Goal: Register for event/course

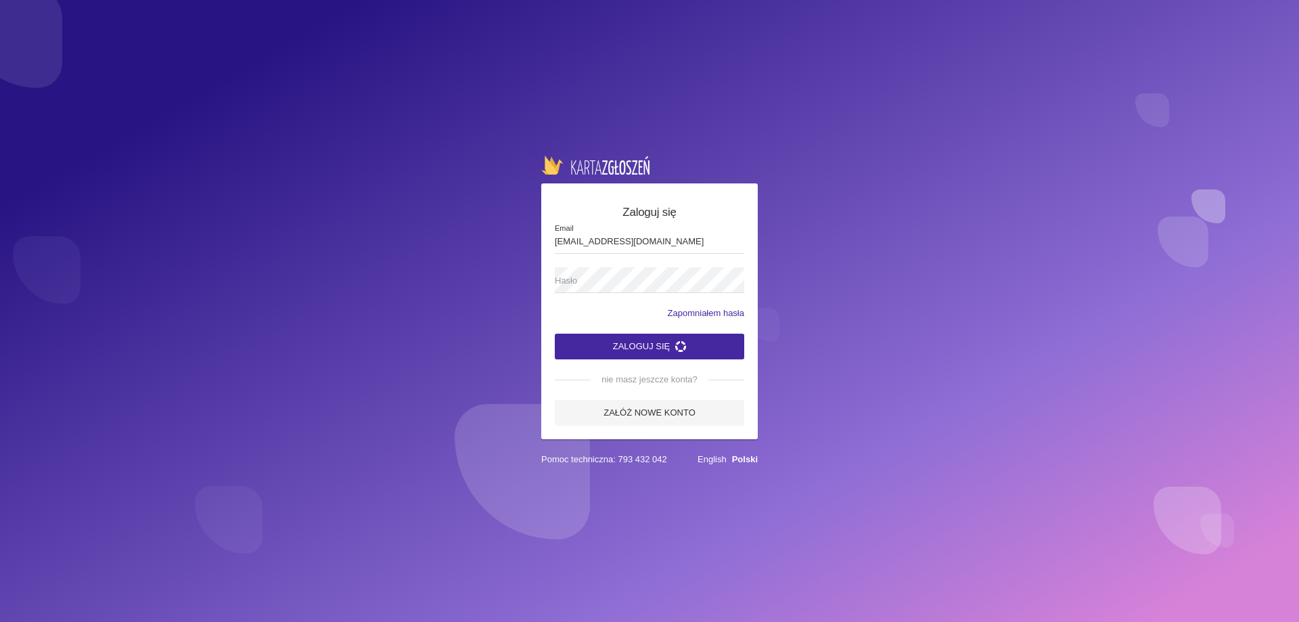
type input "[EMAIL_ADDRESS][DOMAIN_NAME]"
click at [599, 275] on span "Hasło" at bounding box center [643, 281] width 176 height 14
click at [700, 348] on button "Zaloguj się" at bounding box center [649, 347] width 189 height 26
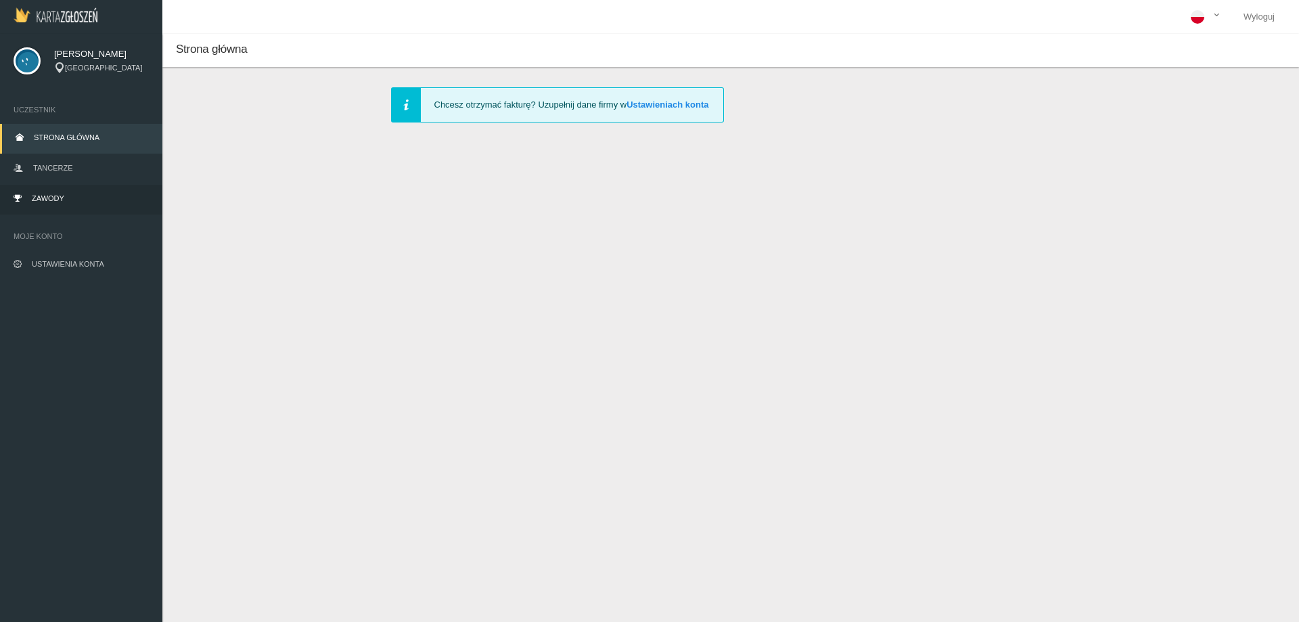
click at [68, 198] on link "Zawody" at bounding box center [81, 200] width 162 height 30
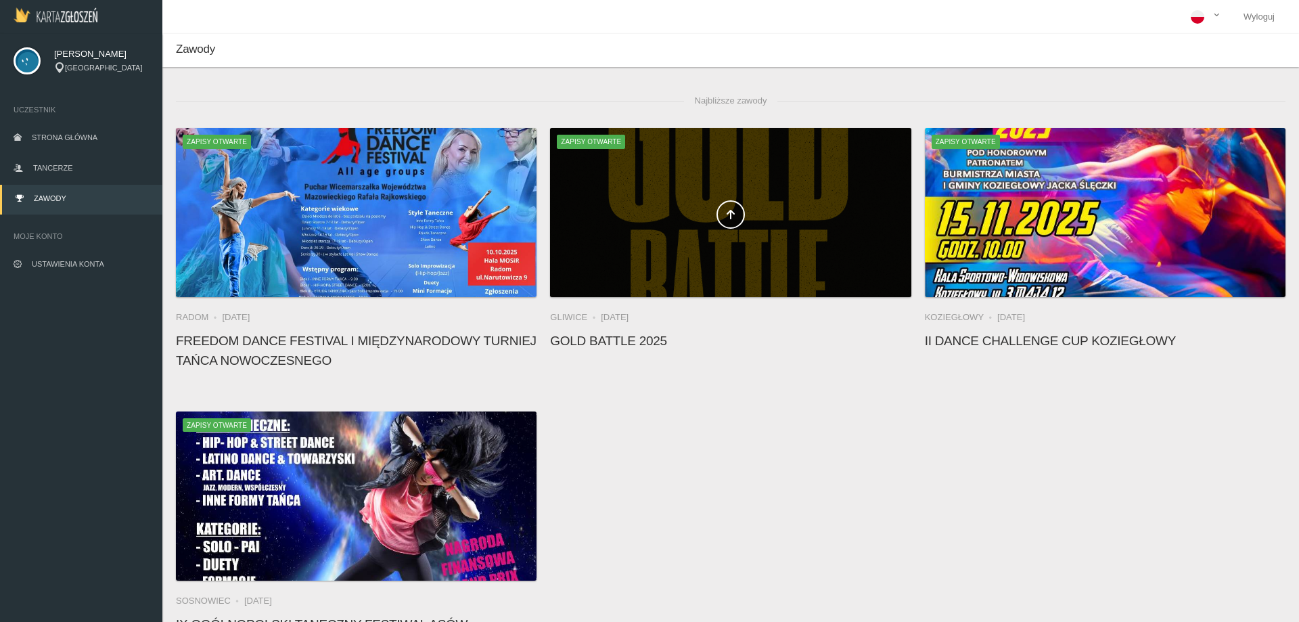
click at [775, 256] on div at bounding box center [730, 212] width 361 height 169
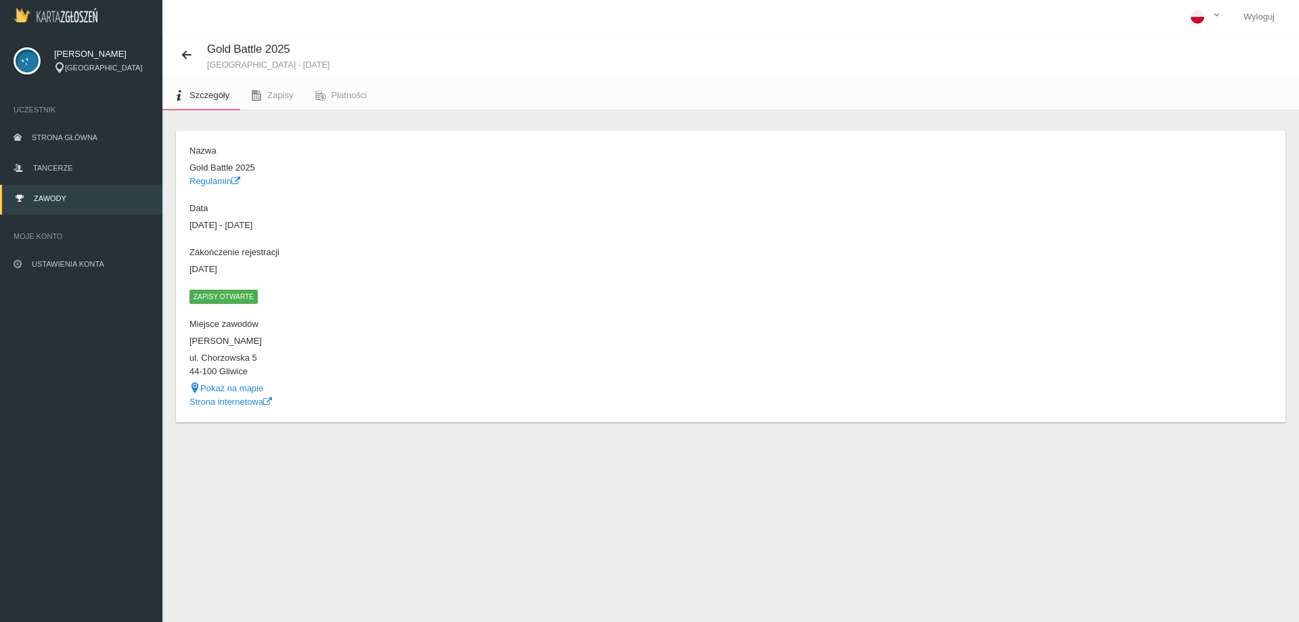
click at [228, 296] on span "Zapisy otwarte" at bounding box center [223, 297] width 68 height 14
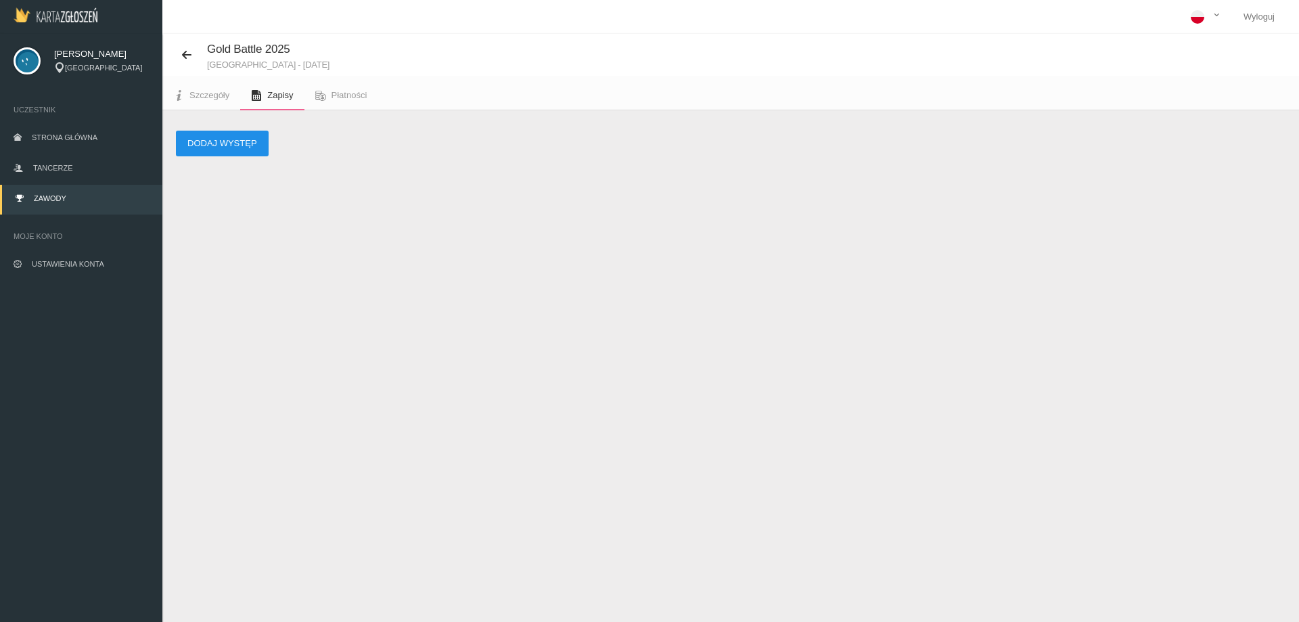
click at [261, 145] on button "Dodaj występ" at bounding box center [222, 144] width 93 height 26
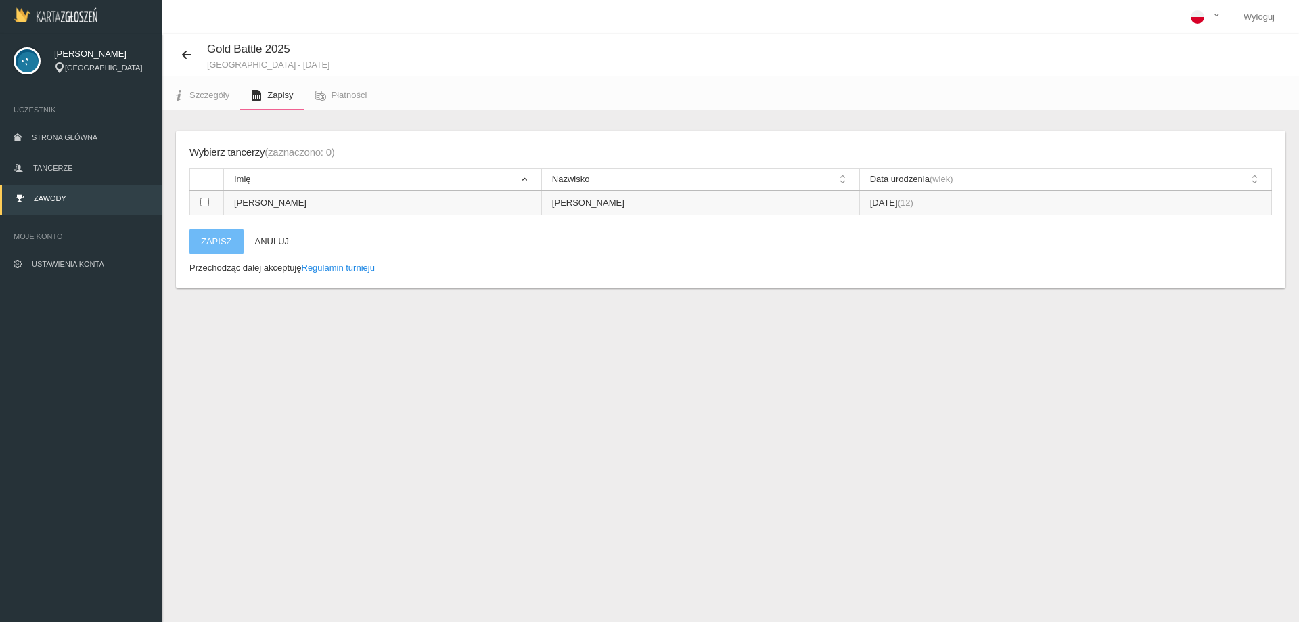
click at [204, 208] on td at bounding box center [207, 203] width 34 height 24
checkbox input "true"
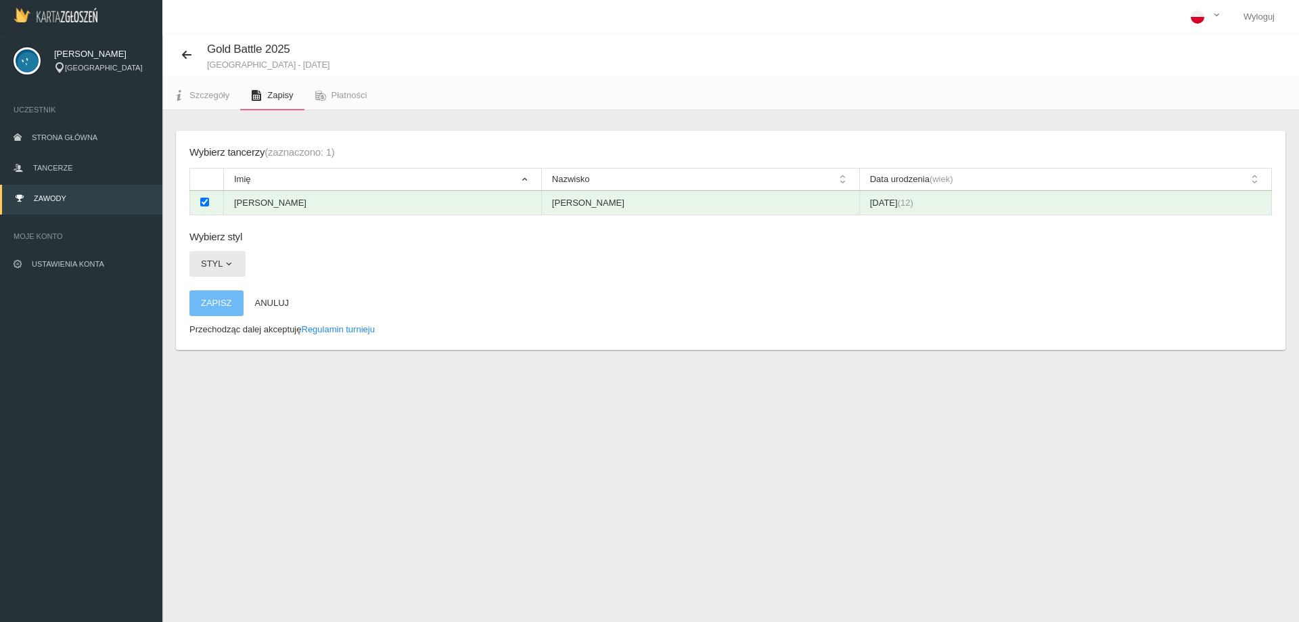
click at [229, 265] on span "button" at bounding box center [228, 263] width 11 height 11
click at [223, 351] on link "Hip-hop" at bounding box center [250, 346] width 122 height 24
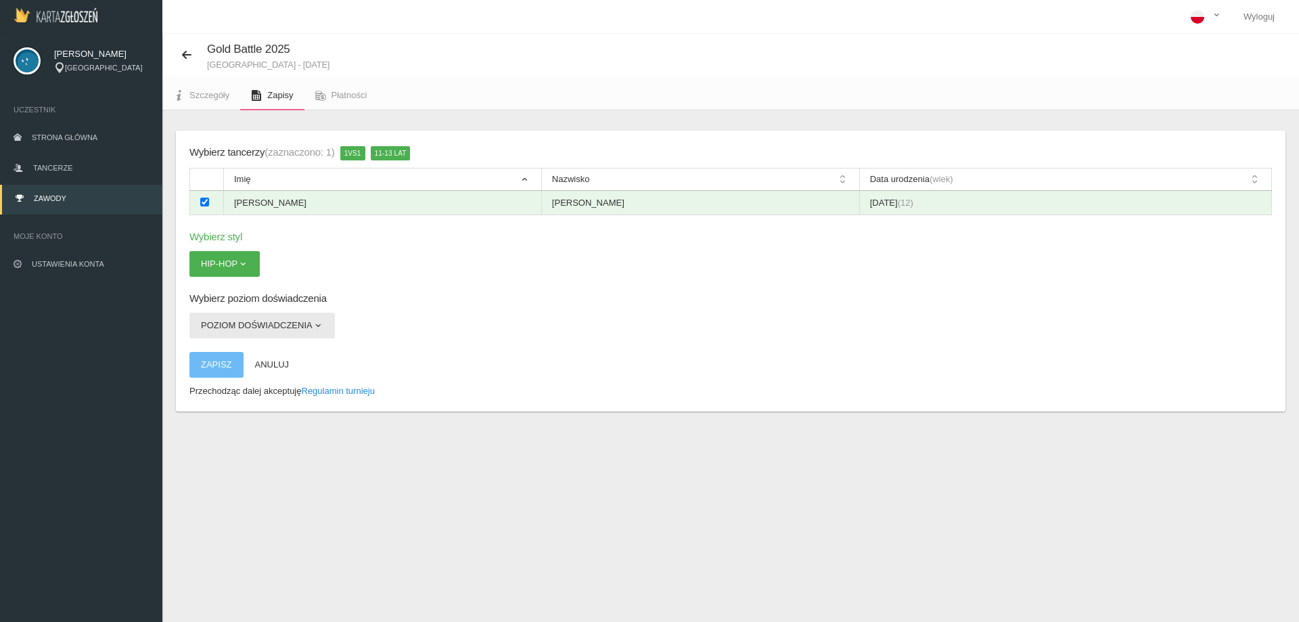
click at [263, 315] on button "Poziom doświadczenia" at bounding box center [261, 326] width 145 height 26
click at [228, 382] on link "Open" at bounding box center [250, 382] width 122 height 24
click at [220, 365] on button "Zapisz" at bounding box center [216, 365] width 54 height 26
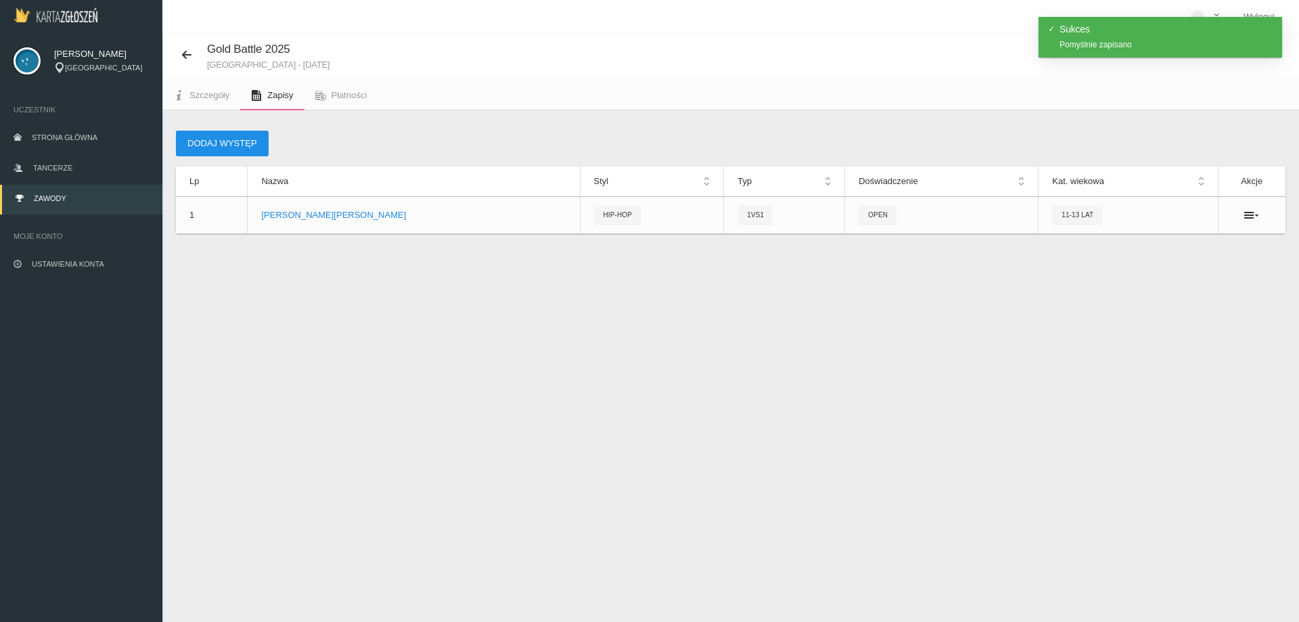
click at [221, 135] on button "Dodaj występ" at bounding box center [222, 144] width 93 height 26
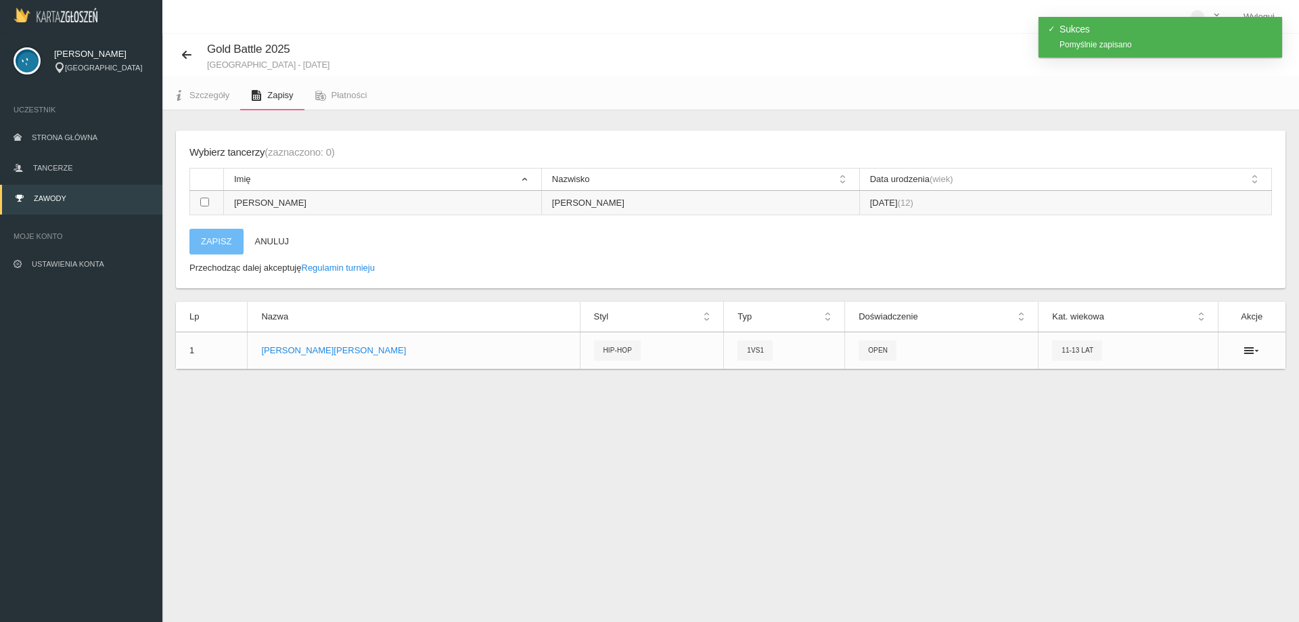
click at [205, 204] on input "checkbox" at bounding box center [204, 202] width 9 height 9
checkbox input "true"
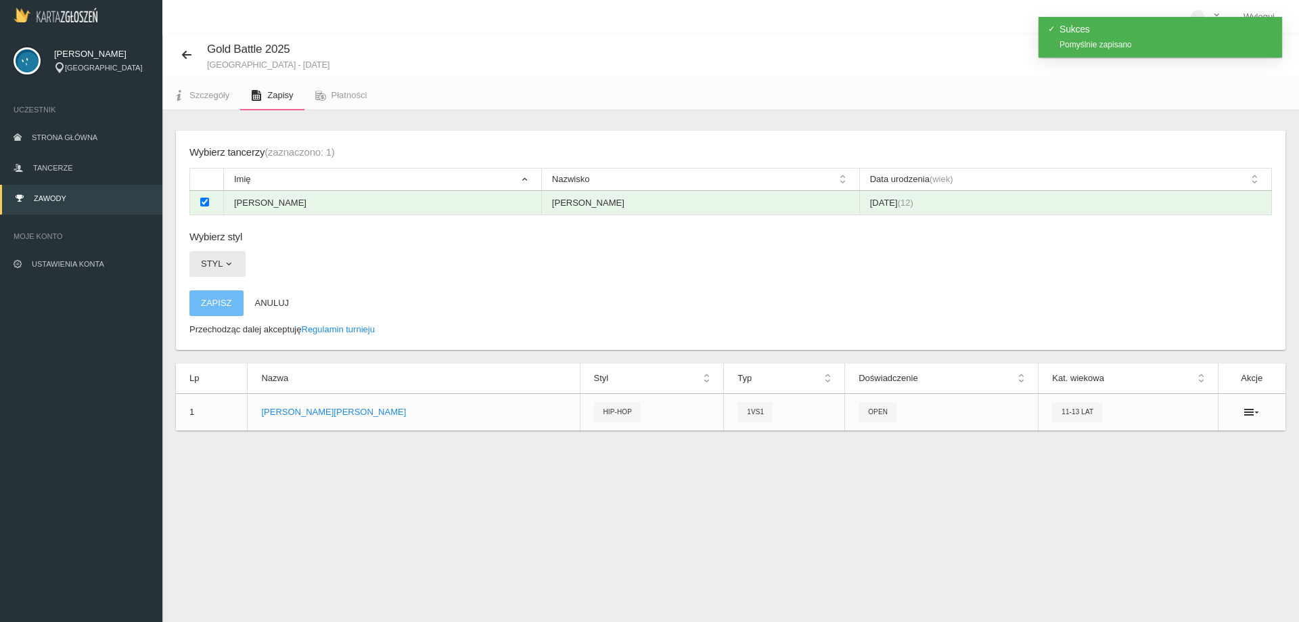
click at [230, 263] on span "button" at bounding box center [228, 263] width 11 height 11
click at [240, 298] on link "All styles" at bounding box center [250, 296] width 122 height 24
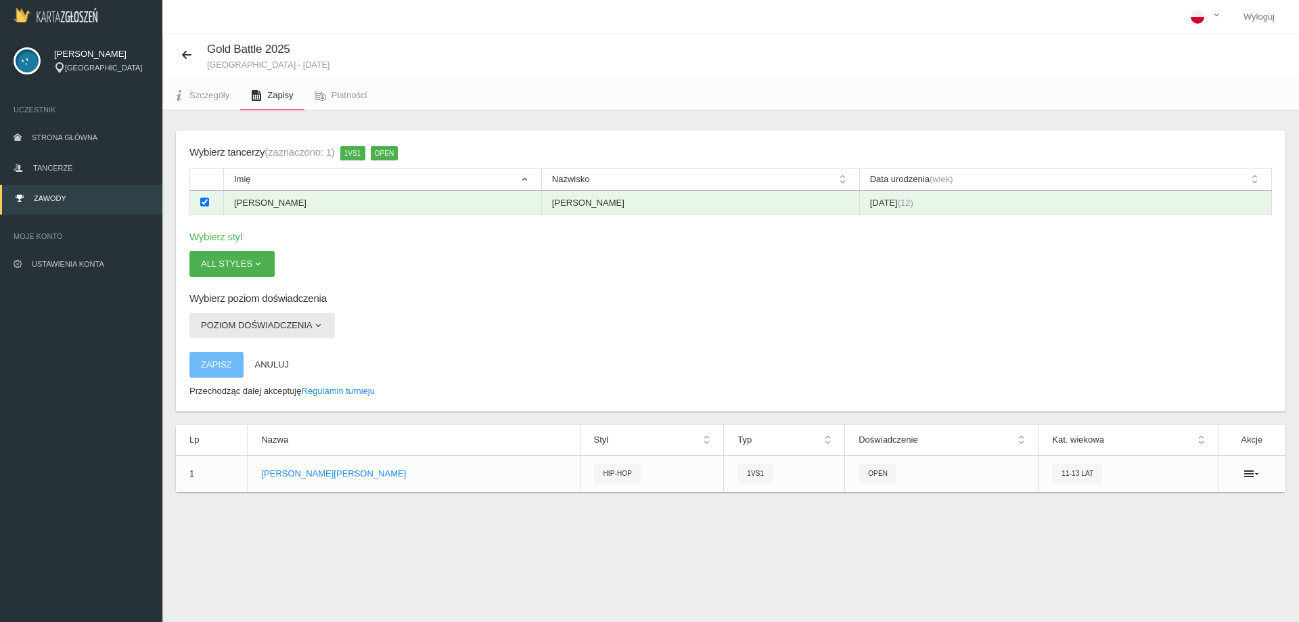
click at [244, 335] on button "Poziom doświadczenia" at bounding box center [261, 326] width 145 height 26
click at [228, 365] on link "Open" at bounding box center [250, 357] width 122 height 24
click at [221, 369] on button "Zapisz" at bounding box center [216, 365] width 54 height 26
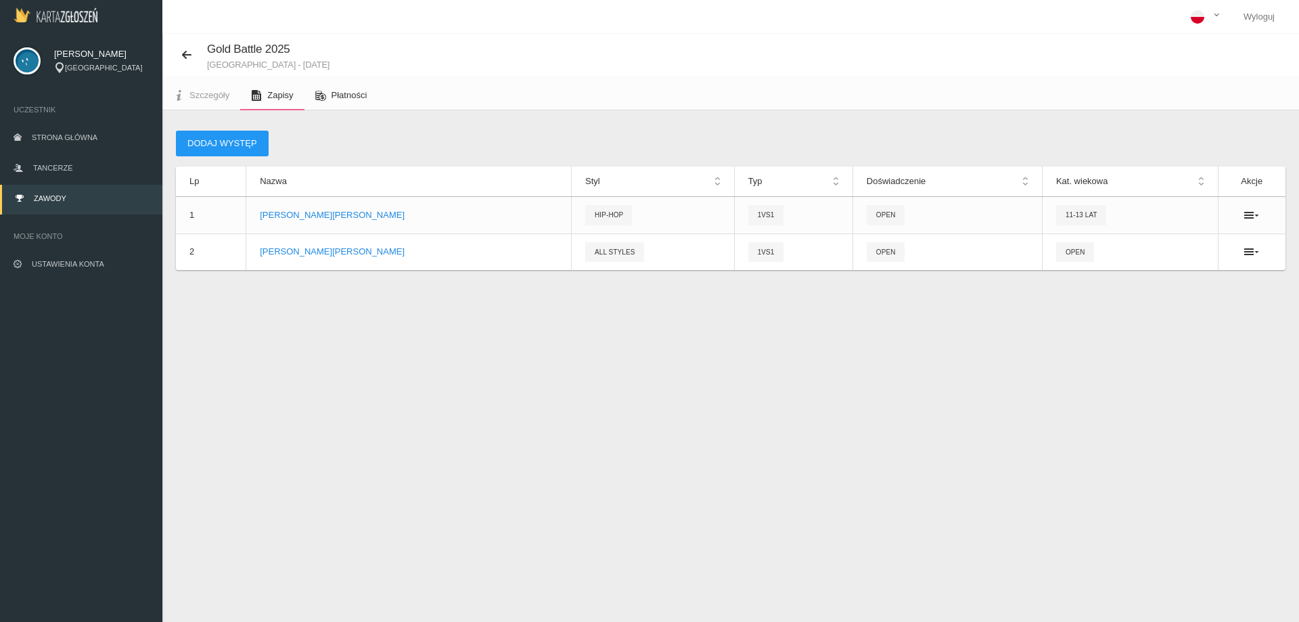
click at [343, 102] on link "Płatności" at bounding box center [342, 96] width 74 height 30
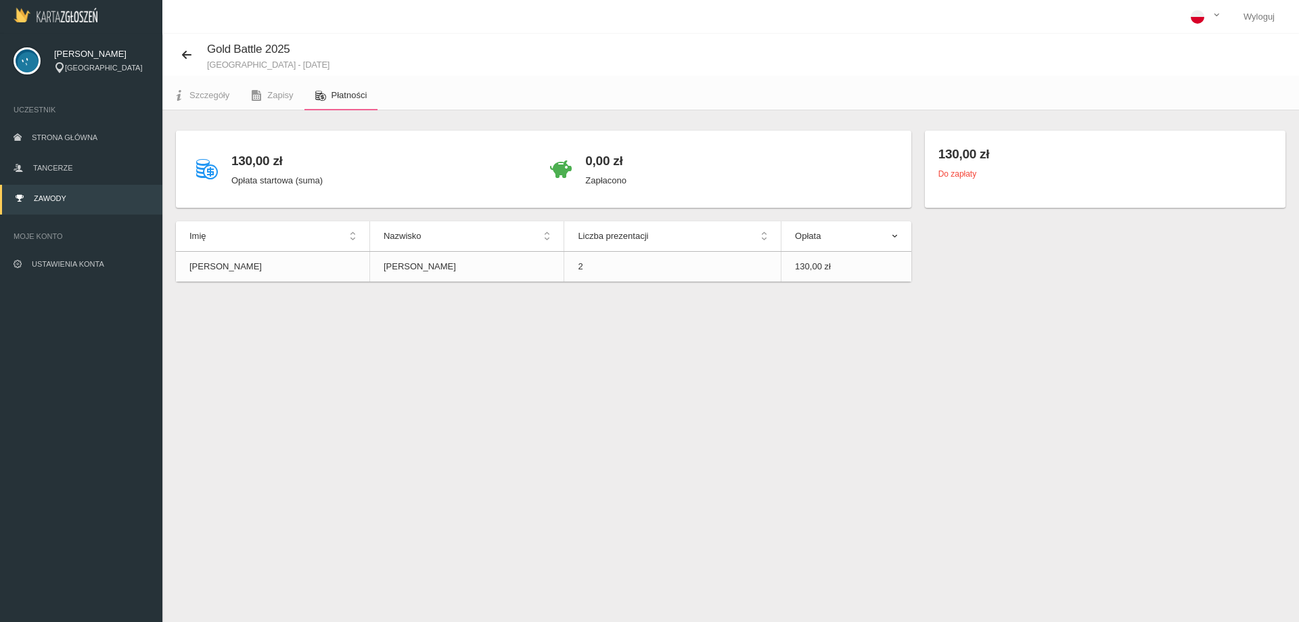
click at [960, 175] on small "Do zapłaty" at bounding box center [958, 173] width 38 height 9
click at [206, 93] on span "Szczegóły" at bounding box center [209, 95] width 40 height 10
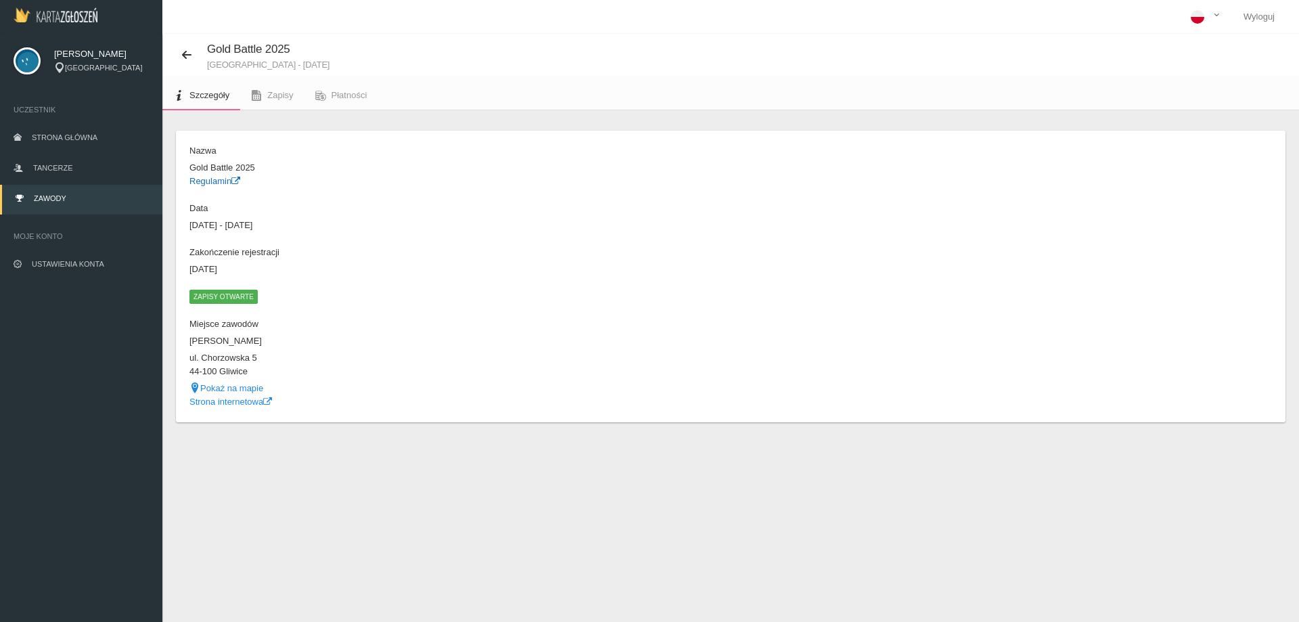
click at [210, 185] on link "Regulamin" at bounding box center [214, 181] width 51 height 10
click at [43, 136] on span "Strona główna" at bounding box center [65, 137] width 66 height 8
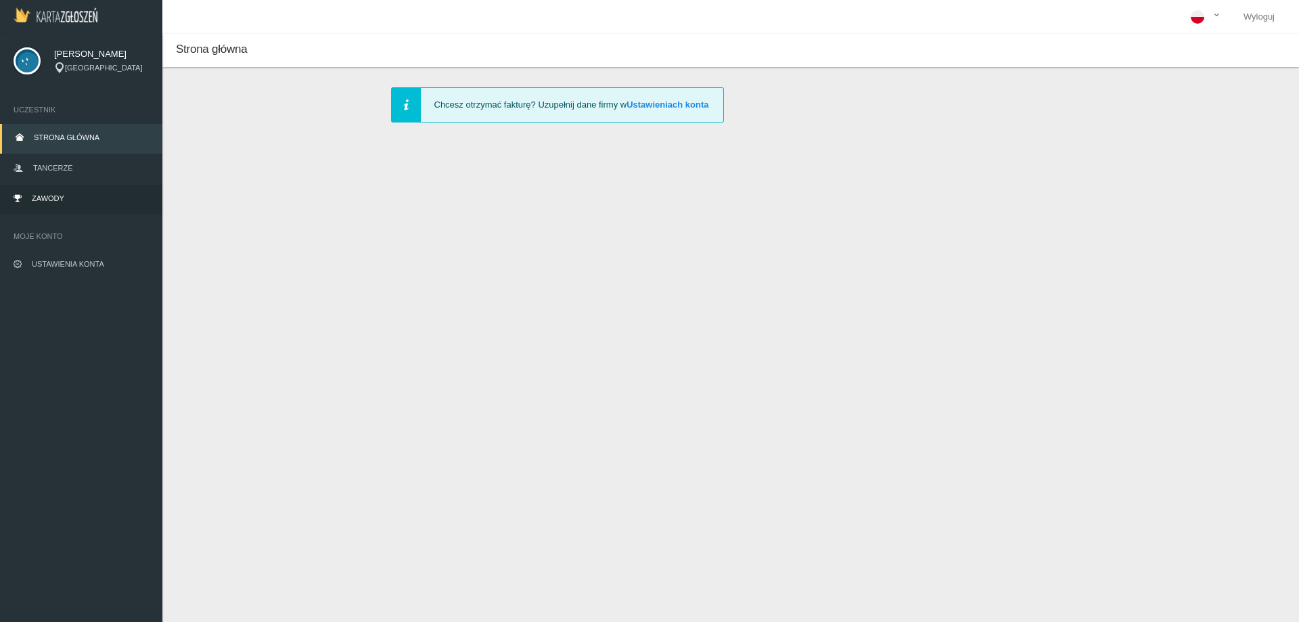
click at [37, 196] on span "Zawody" at bounding box center [48, 198] width 32 height 8
